Goal: Task Accomplishment & Management: Use online tool/utility

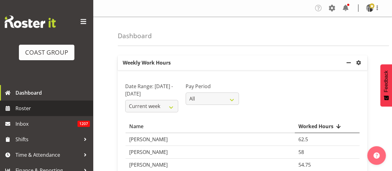
click at [23, 106] on span "Roster" at bounding box center [52, 107] width 74 height 9
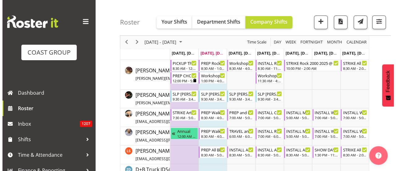
scroll to position [62, 0]
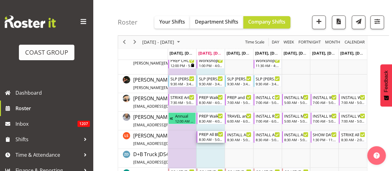
click at [212, 133] on div "PREP All Blacks v [GEOGRAPHIC_DATA] 2025 @ The Workshop" at bounding box center [210, 134] width 24 height 6
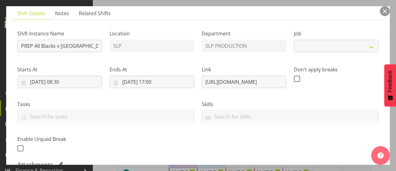
select select "10198"
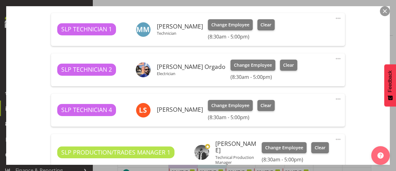
scroll to position [186, 0]
